Goal: Use online tool/utility

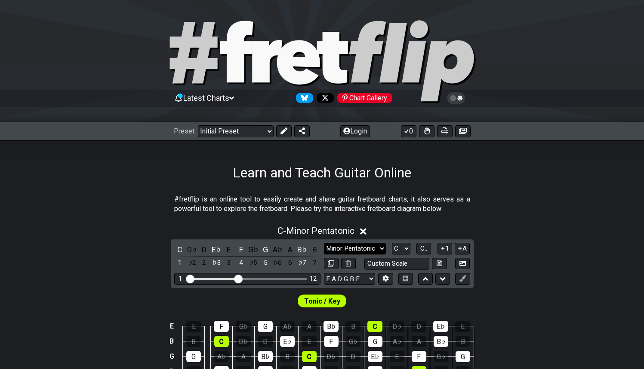
click at [369, 244] on select "Minor Pentatonic Click to edit Minor Pentatonic Major Pentatonic Minor Blues Ma…" at bounding box center [355, 249] width 62 height 12
select select "Major / [PERSON_NAME]"
click at [324, 243] on select "Minor Pentatonic Click to edit Minor Pentatonic Major Pentatonic Minor Blues Ma…" at bounding box center [355, 249] width 62 height 12
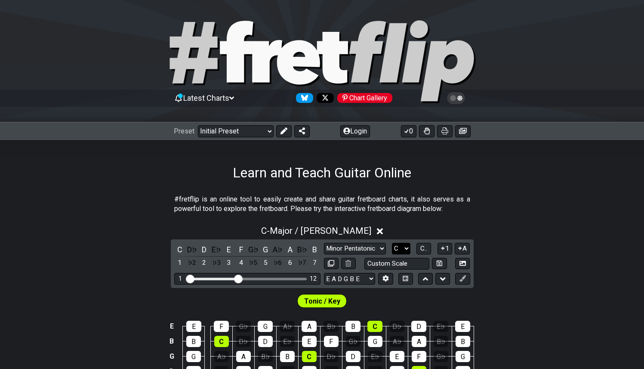
click at [397, 250] on select "A♭ A A♯ B♭ B C C♯ D♭ D D♯ E♭ E F F♯ G♭ G G♯" at bounding box center [401, 249] width 19 height 12
click at [392, 243] on select "A♭ A A♯ B♭ B C C♯ D♭ D D♯ E♭ E F F♯ G♭ G G♯" at bounding box center [401, 249] width 19 height 12
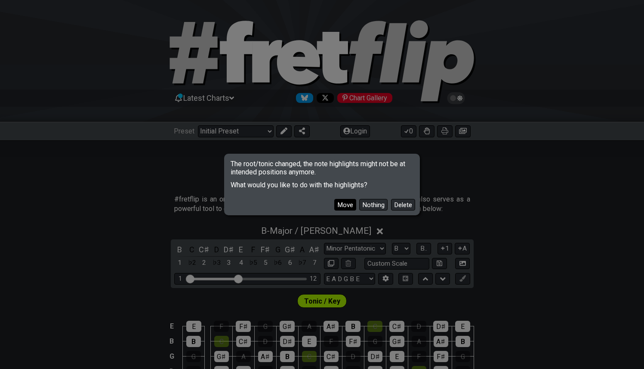
click at [344, 202] on button "Move" at bounding box center [345, 205] width 22 height 12
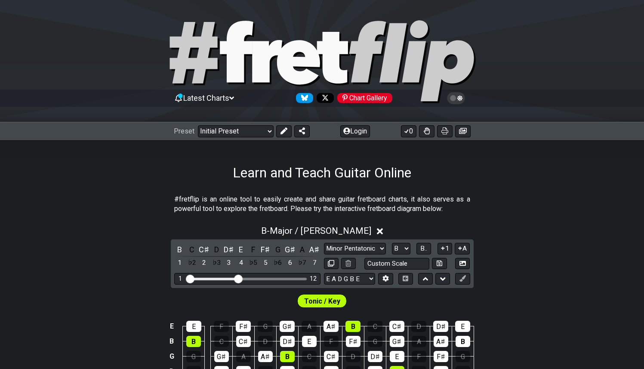
click at [466, 251] on button "A" at bounding box center [462, 249] width 15 height 12
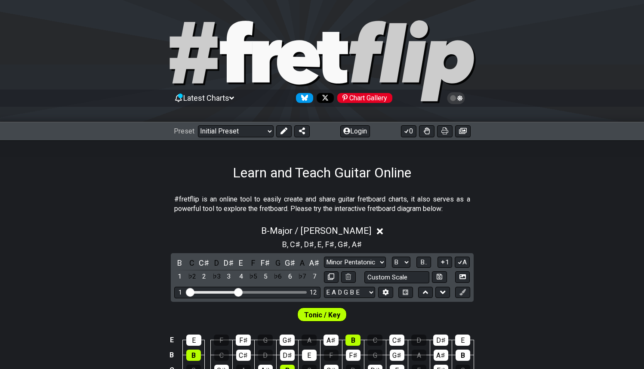
click at [447, 250] on div "B - Major / Ionian B , C♯ , D♯ , E , F♯ , G♯ , A♯ B C C♯ D D♯ E F F♯ G G♯ A A♯ …" at bounding box center [322, 331] width 644 height 223
click at [447, 262] on button "1" at bounding box center [445, 263] width 15 height 12
click at [403, 261] on select "A♭ A A♯ B♭ B C C♯ D♭ D D♯ E♭ E F F♯ G♭ G G♯" at bounding box center [401, 263] width 19 height 12
select select "F"
click at [392, 257] on select "A♭ A A♯ B♭ B C C♯ D♭ D D♯ E♭ E F F♯ G♭ G G♯" at bounding box center [401, 263] width 19 height 12
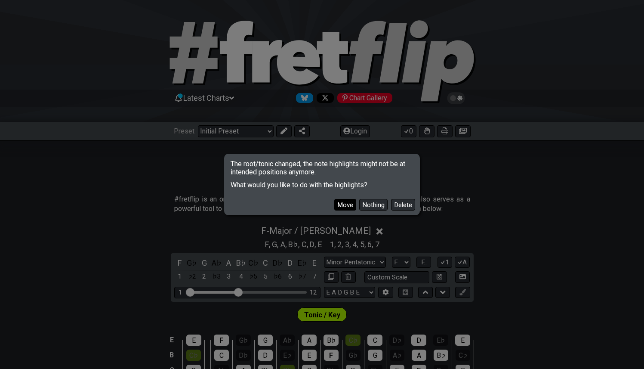
click at [349, 204] on button "Move" at bounding box center [345, 205] width 22 height 12
